Goal: Task Accomplishment & Management: Manage account settings

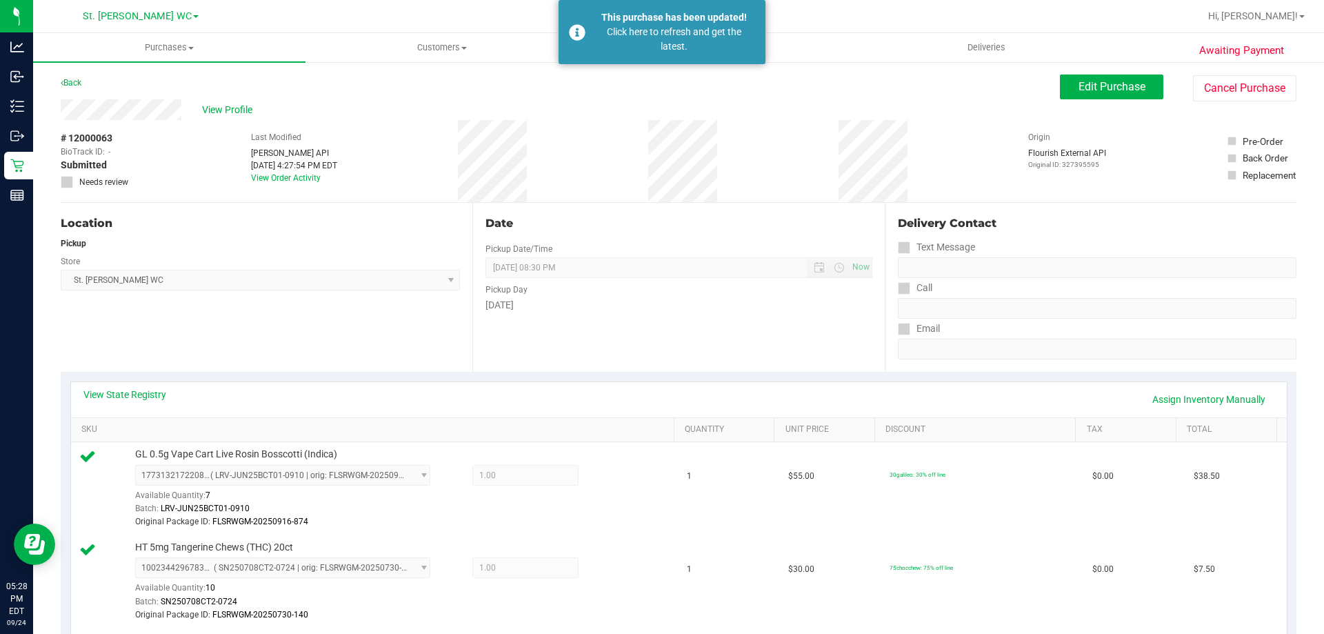
scroll to position [138, 0]
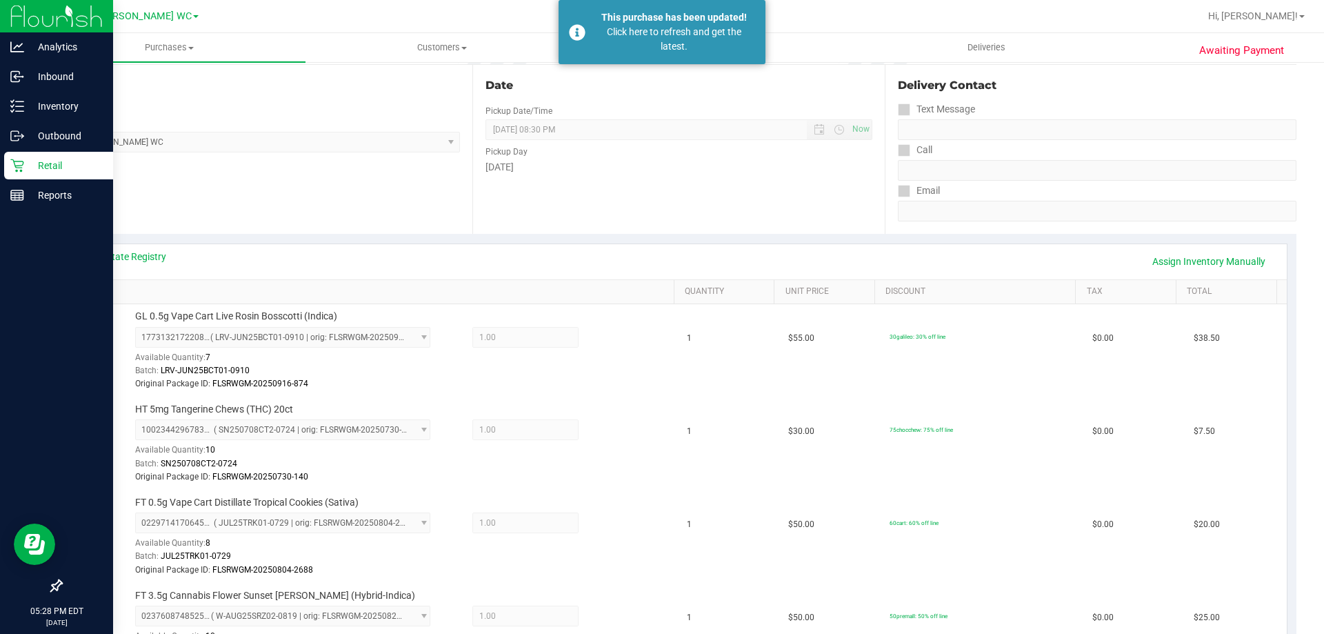
click at [24, 168] on p "Retail" at bounding box center [65, 165] width 83 height 17
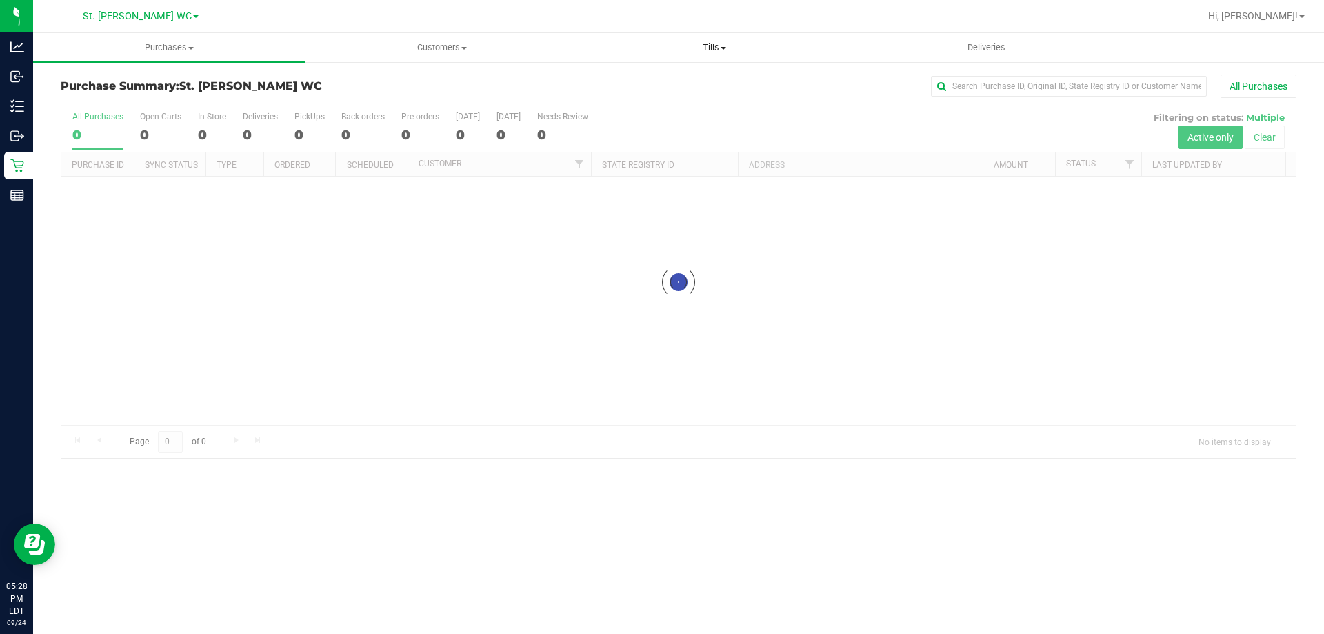
click at [707, 50] on span "Tills" at bounding box center [713, 47] width 271 height 12
click at [678, 83] on li "Manage tills" at bounding box center [714, 83] width 272 height 17
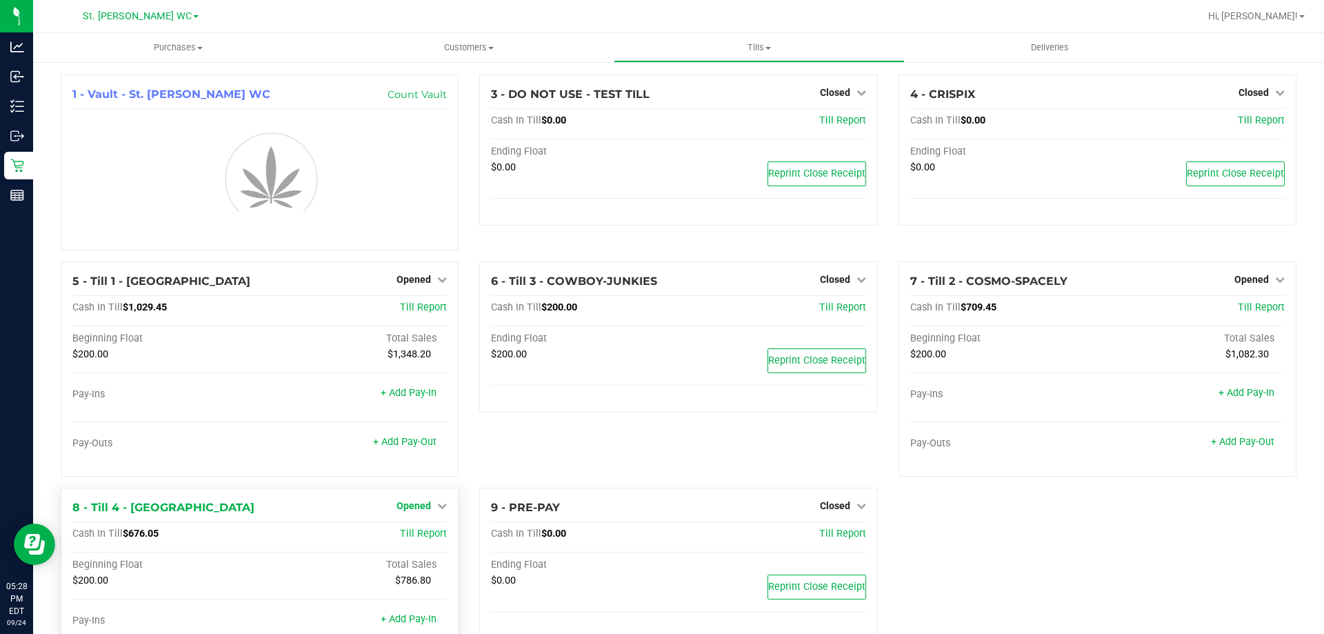
click at [439, 510] on icon at bounding box center [442, 506] width 10 height 10
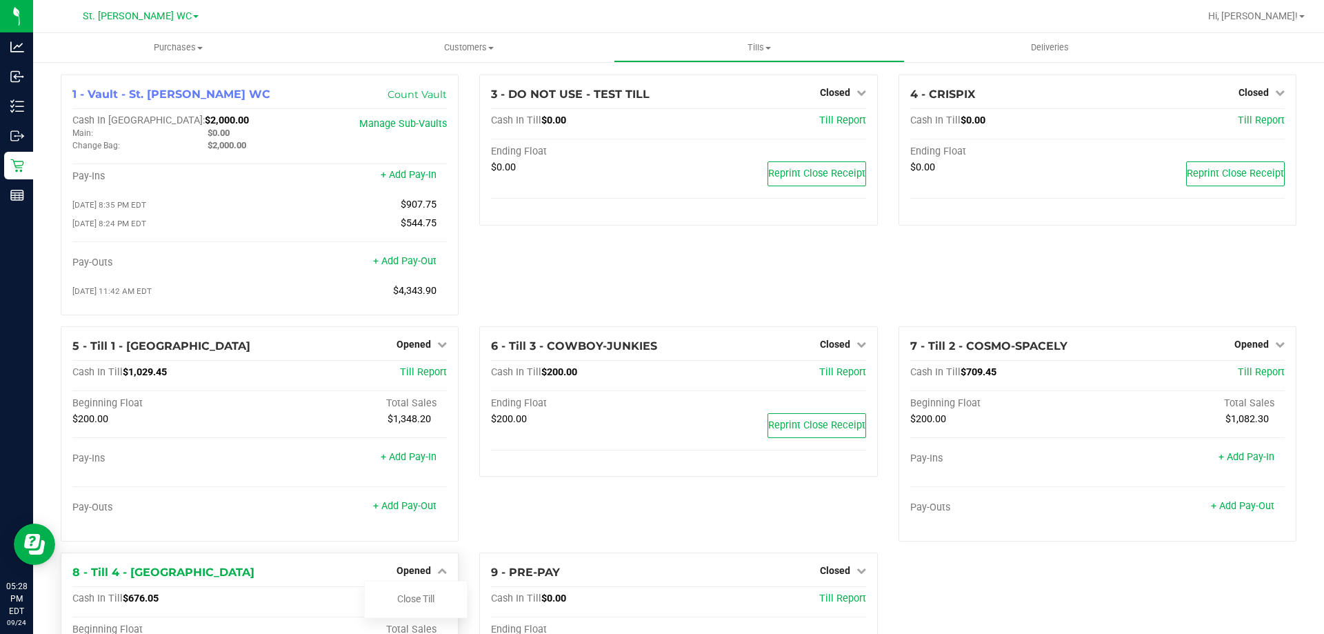
scroll to position [162, 0]
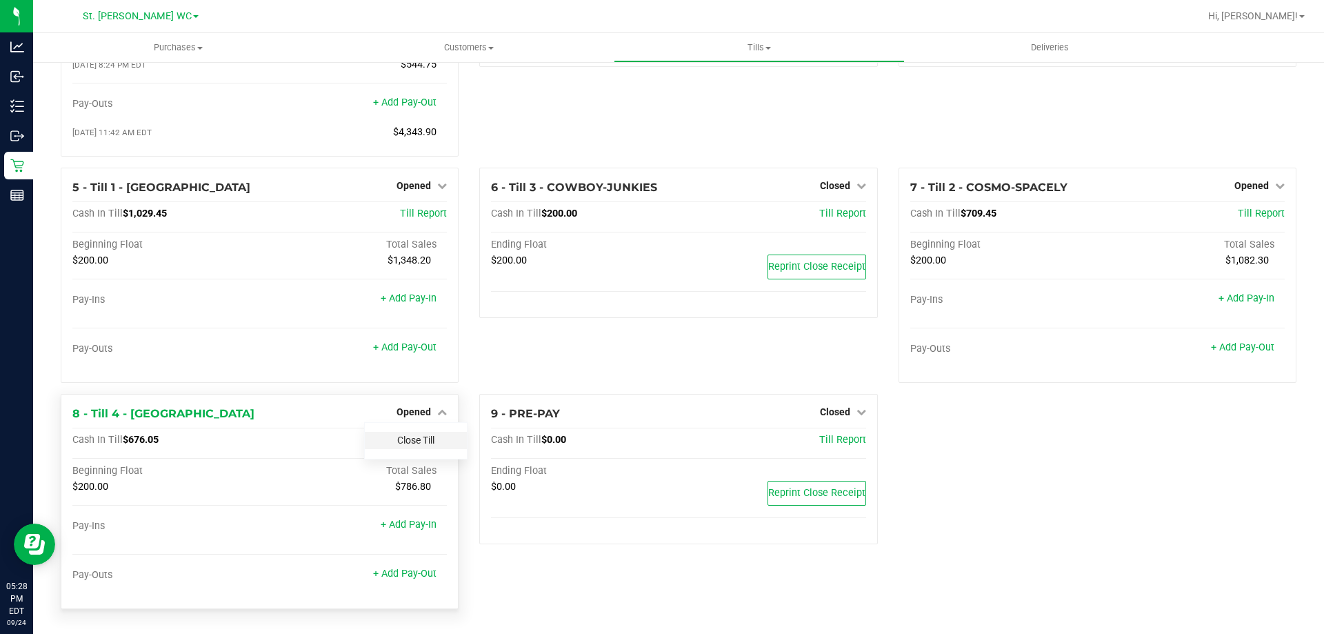
click at [425, 437] on link "Close Till" at bounding box center [415, 439] width 37 height 11
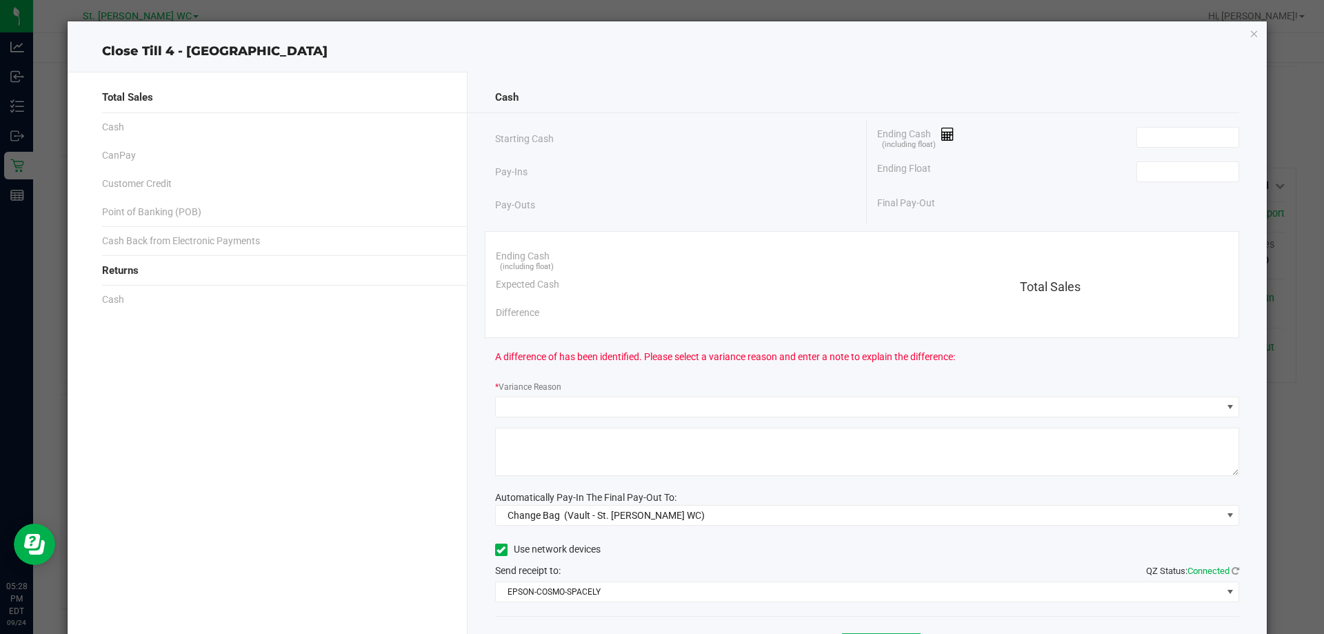
click at [1154, 182] on div "Ending Float" at bounding box center [1058, 171] width 362 height 34
click at [1172, 148] on div "Ending Cash (including float)" at bounding box center [1058, 137] width 362 height 34
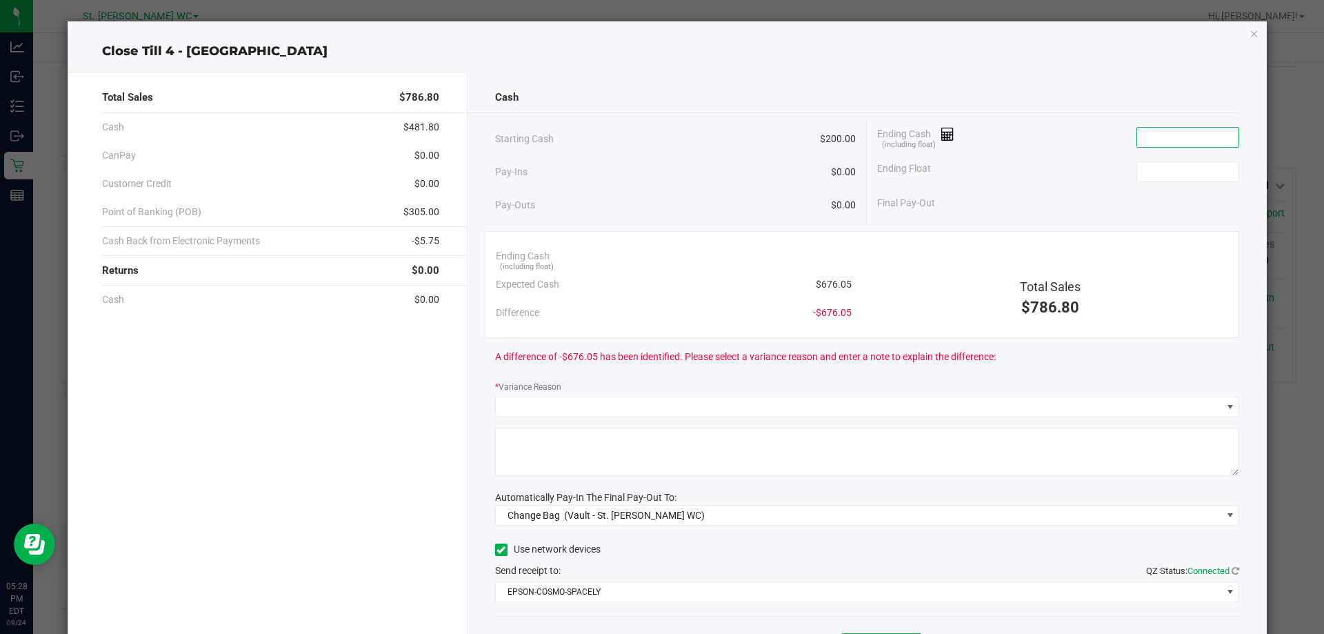
click at [1171, 136] on input at bounding box center [1187, 137] width 101 height 19
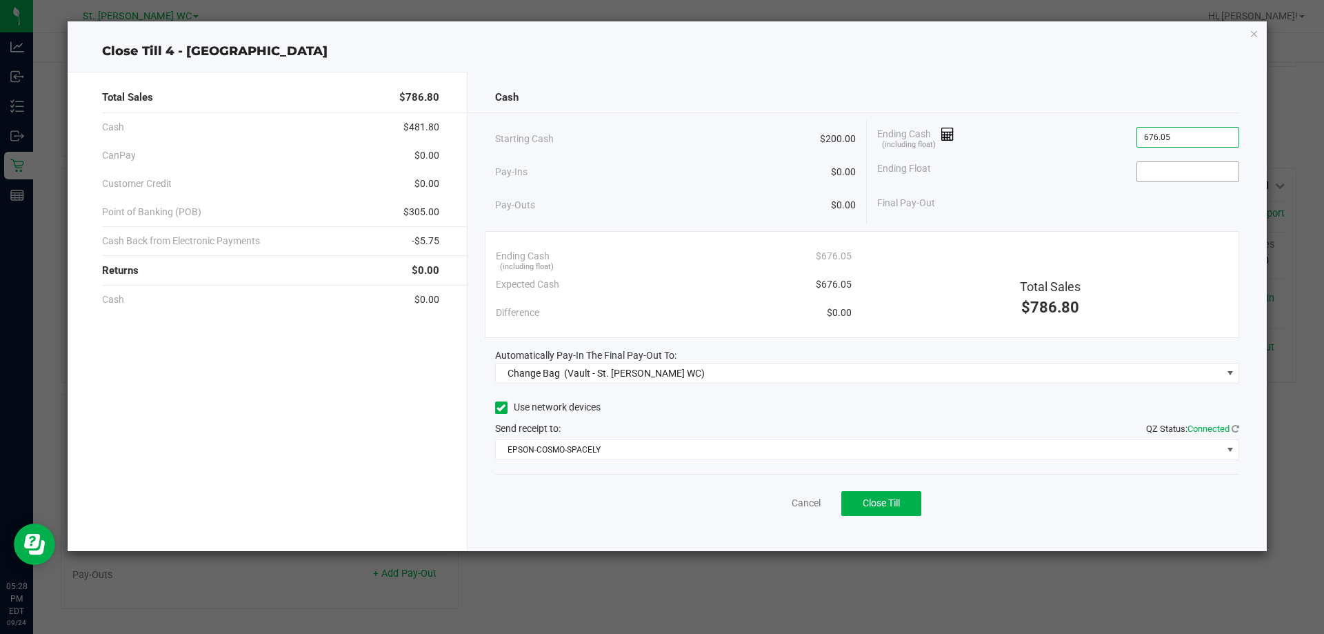
type input "$676.05"
click at [1172, 169] on input at bounding box center [1187, 171] width 101 height 19
type input "$200.00"
click at [1109, 151] on div "Ending Cash (including float) $676.05" at bounding box center [1058, 137] width 362 height 34
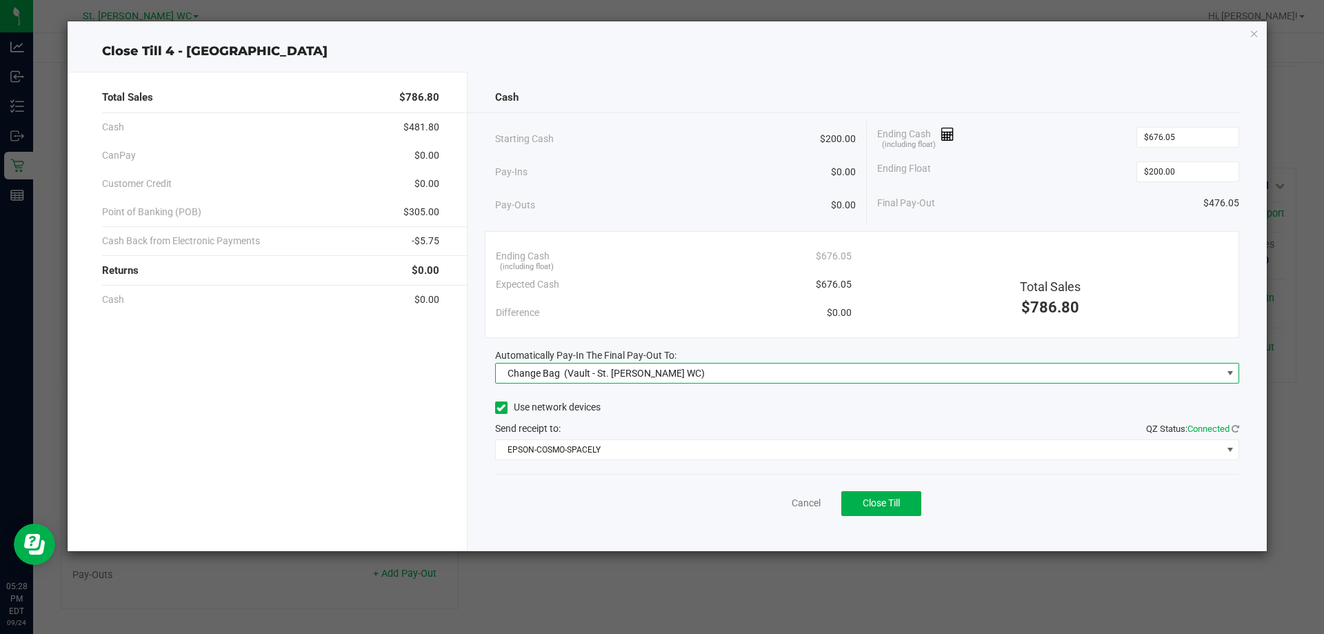
drag, startPoint x: 933, startPoint y: 370, endPoint x: 939, endPoint y: 379, distance: 10.9
click at [933, 371] on span "Change Bag (Vault - St. [PERSON_NAME] WC)" at bounding box center [859, 372] width 726 height 19
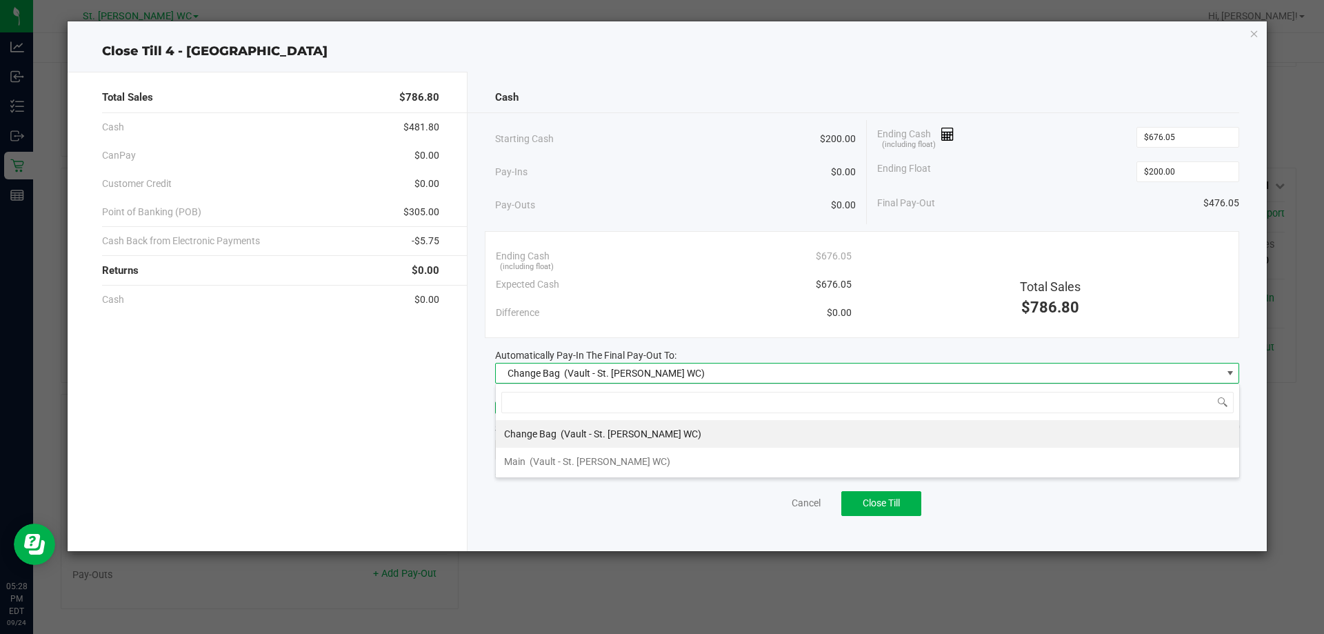
scroll to position [21, 744]
click at [758, 467] on li "Main (Vault - St. [PERSON_NAME] WC)" at bounding box center [867, 461] width 743 height 28
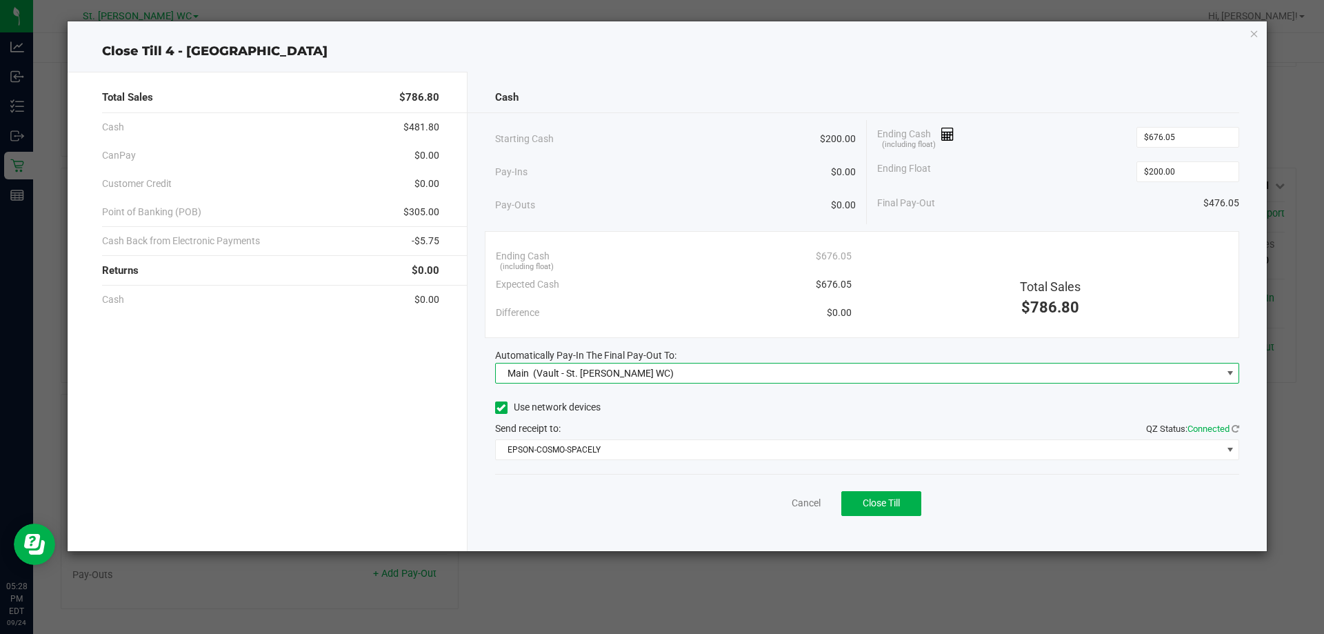
click at [757, 467] on div "Cash Starting Cash $200.00 Pay-Ins $0.00 Pay-Outs $0.00 Ending Cash (including …" at bounding box center [867, 311] width 800 height 479
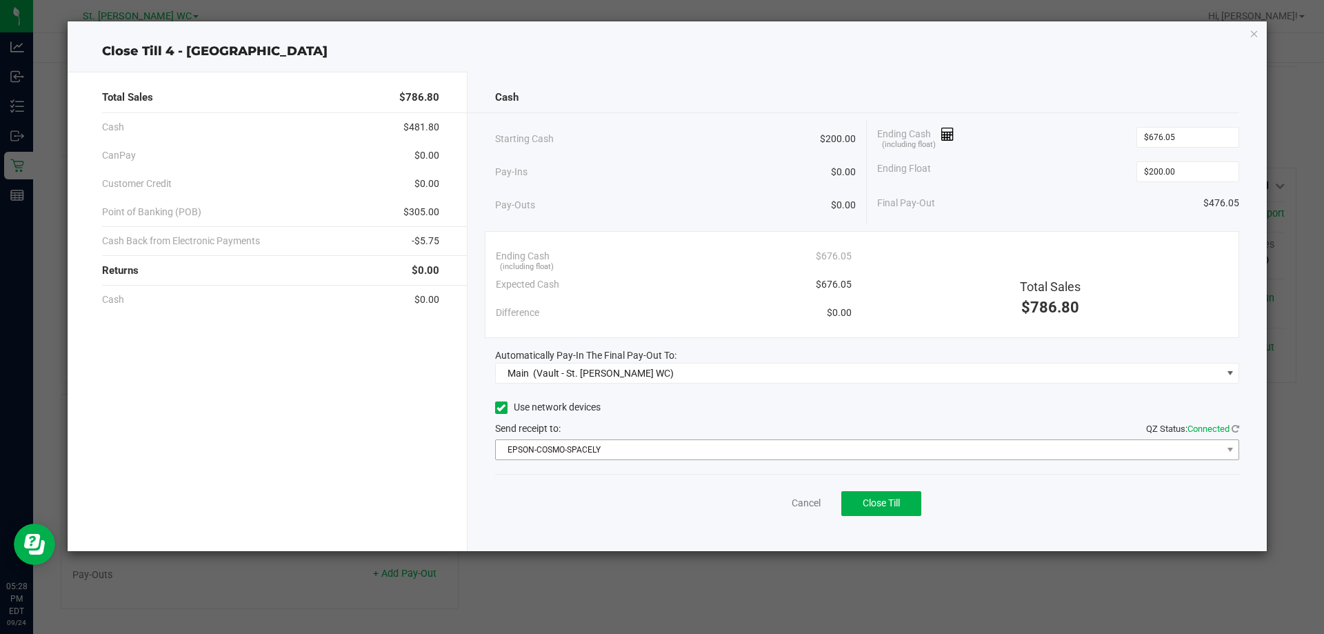
click at [758, 461] on div "Cash Starting Cash $200.00 Pay-Ins $0.00 Pay-Outs $0.00 Ending Cash (including …" at bounding box center [867, 311] width 800 height 479
click at [758, 456] on span "EPSON-COSMO-SPACELY" at bounding box center [859, 449] width 726 height 19
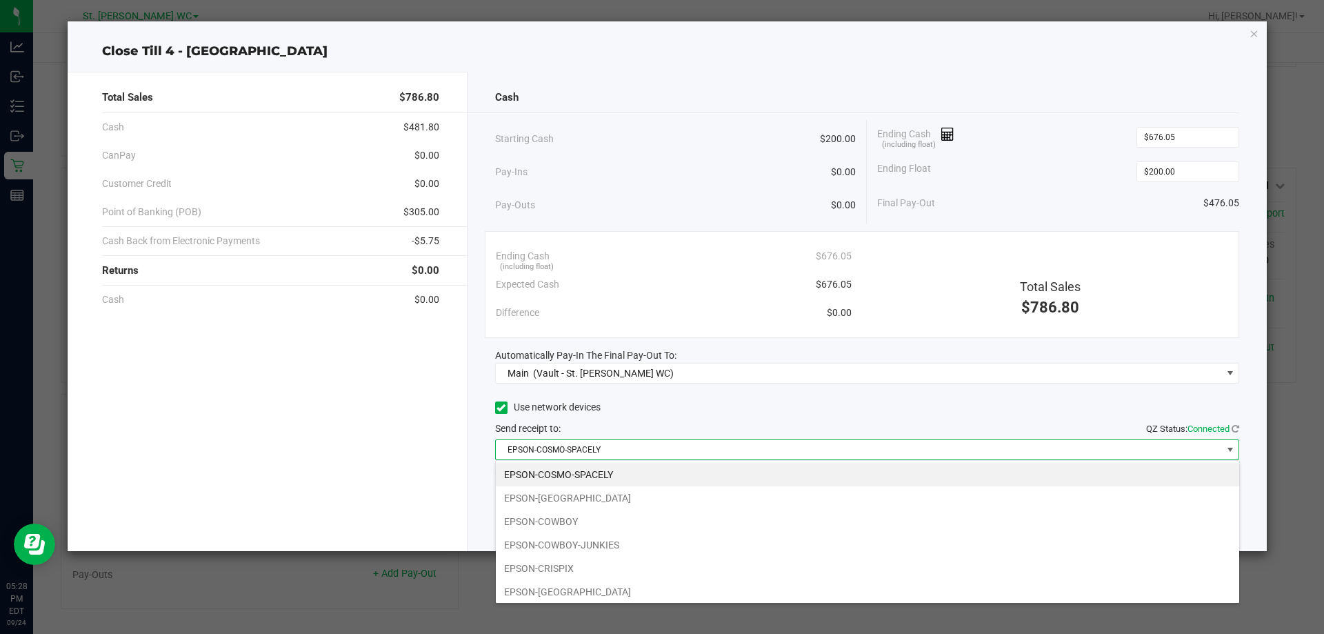
click at [636, 564] on li "EPSON-CRISPIX" at bounding box center [867, 567] width 743 height 23
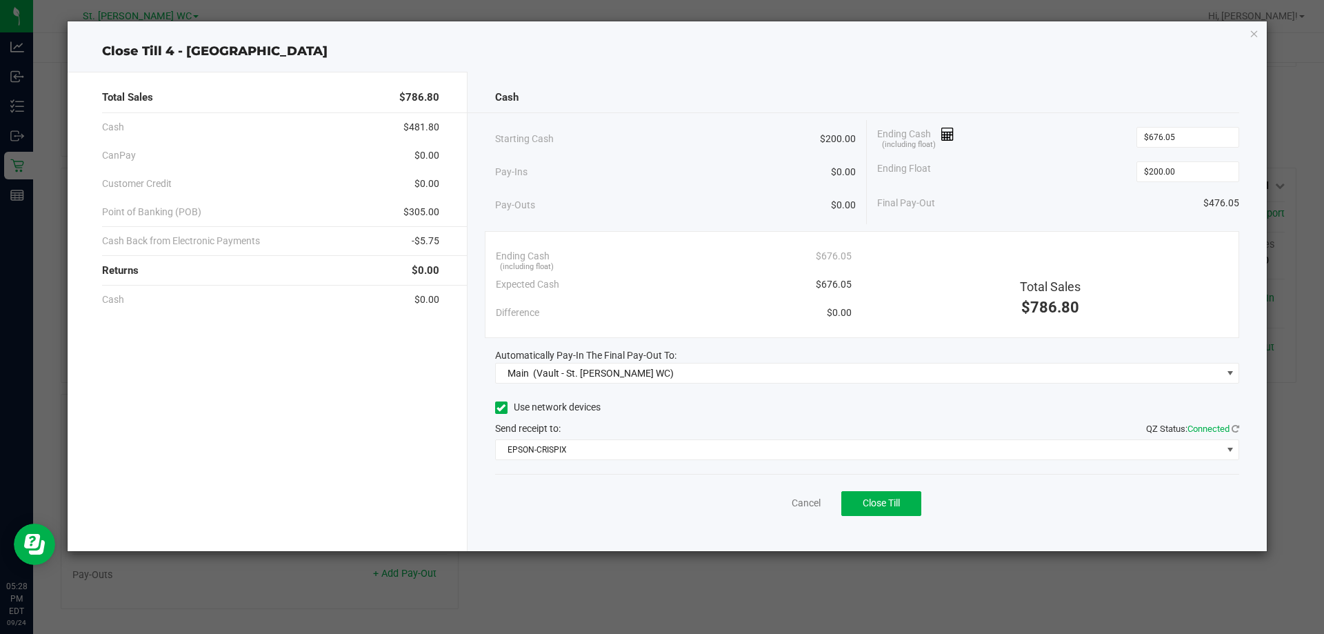
click at [693, 416] on div "Use network devices" at bounding box center [867, 407] width 745 height 21
click at [869, 501] on span "Close Till" at bounding box center [881, 502] width 37 height 11
click at [1107, 203] on div "Final Pay-Out $476.05" at bounding box center [1058, 203] width 362 height 28
click at [783, 499] on link "Dismiss" at bounding box center [775, 503] width 33 height 14
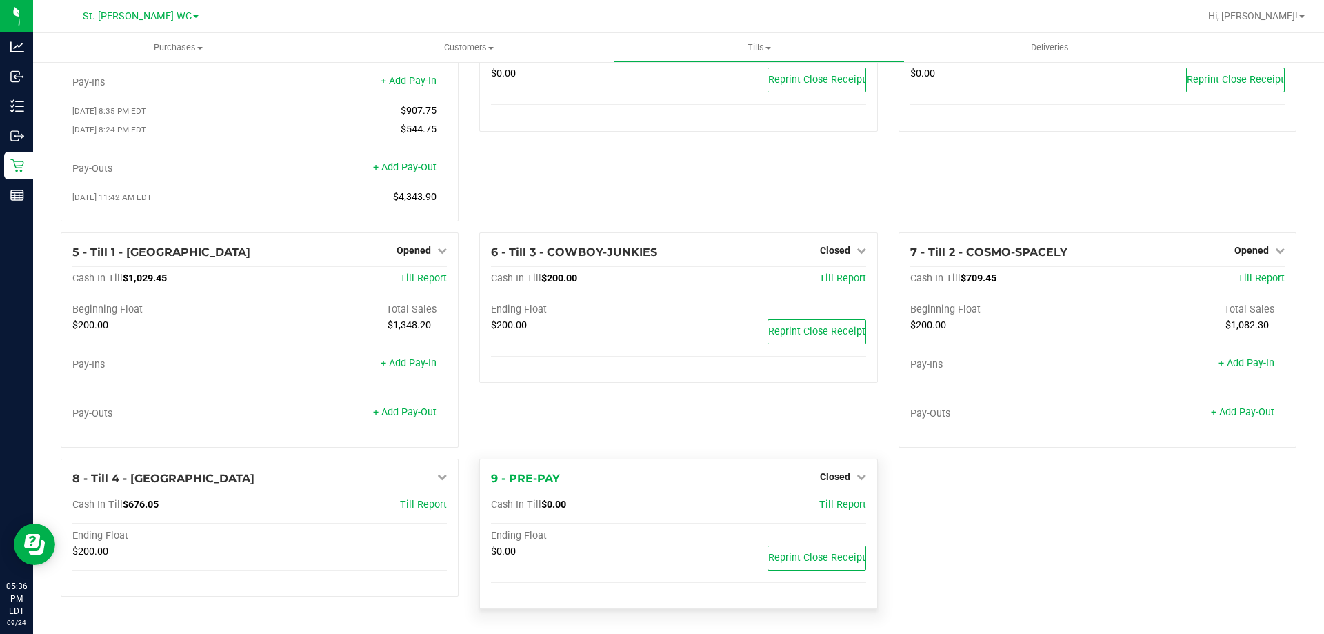
scroll to position [97, 0]
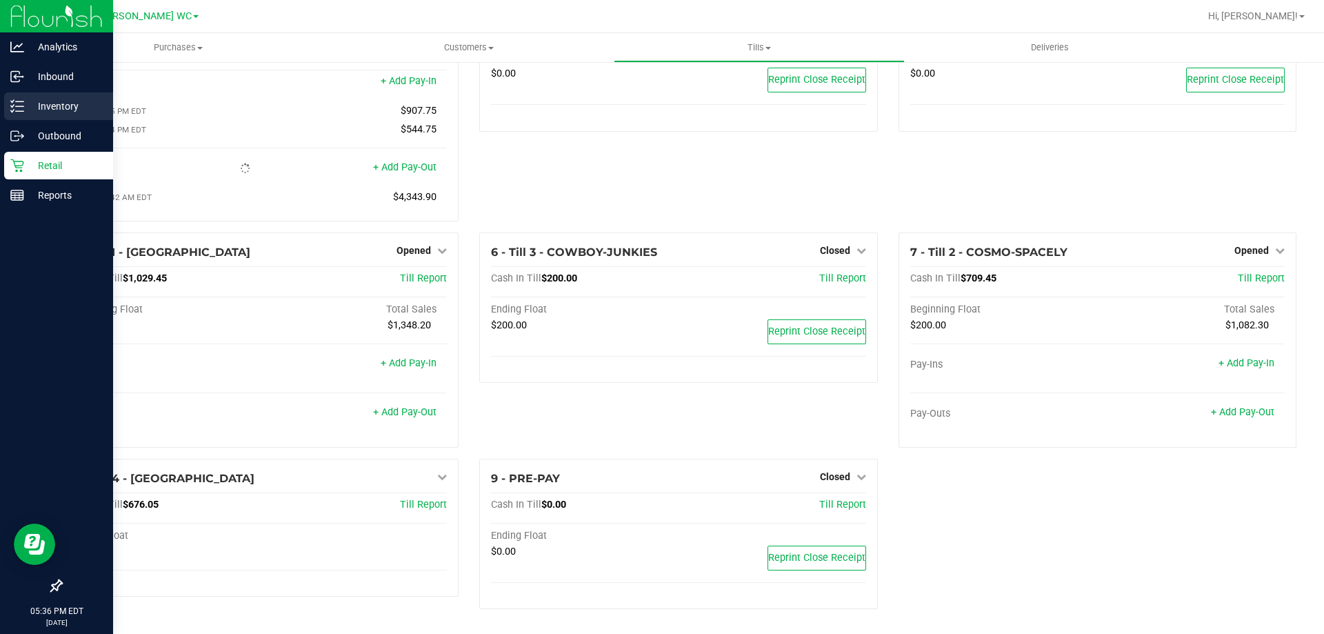
click at [98, 102] on p "Inventory" at bounding box center [65, 106] width 83 height 17
